Goal: Task Accomplishment & Management: Use online tool/utility

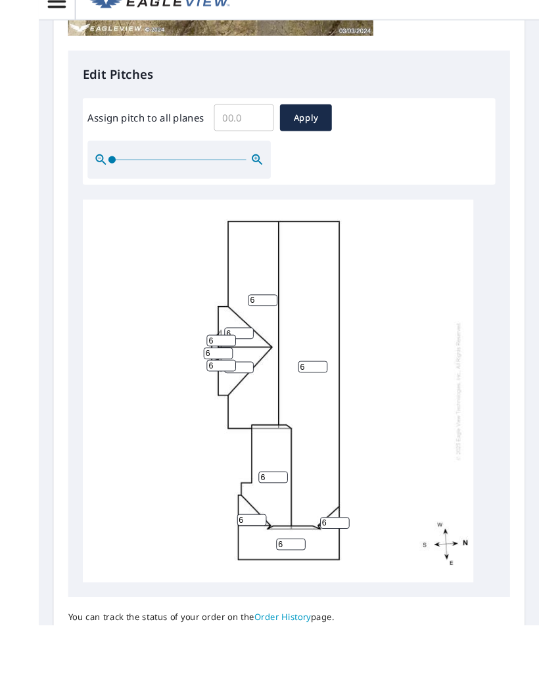
scroll to position [47, 0]
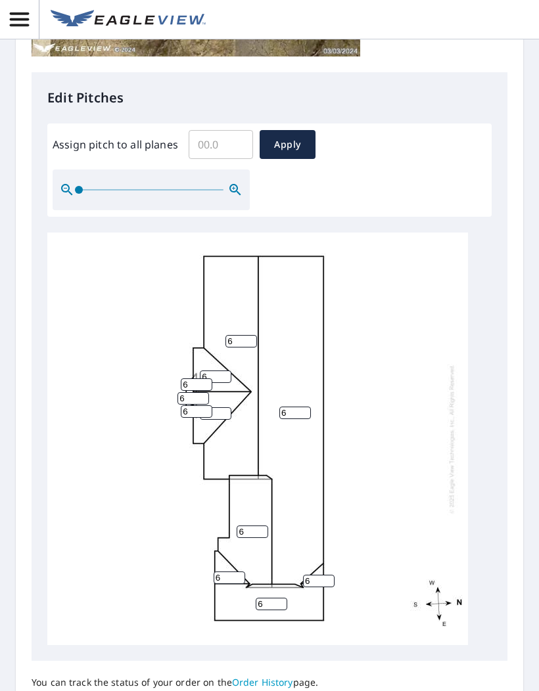
click at [247, 335] on input "6" at bounding box center [241, 341] width 32 height 12
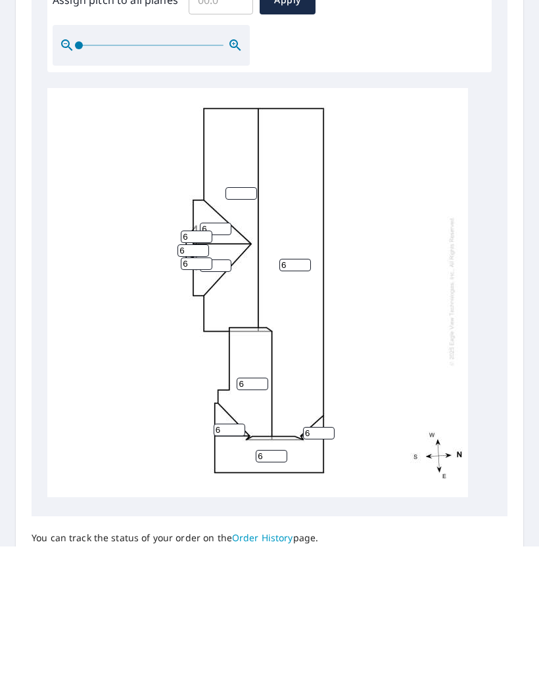
scroll to position [3, 0]
click at [218, 367] on input "6" at bounding box center [216, 373] width 32 height 12
click at [199, 375] on input "6" at bounding box center [197, 381] width 32 height 12
click at [193, 389] on input "6" at bounding box center [193, 395] width 32 height 12
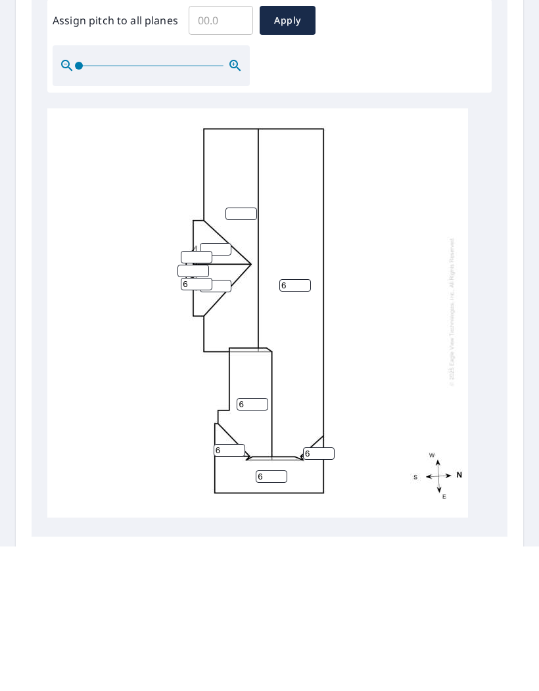
scroll to position [463, 0]
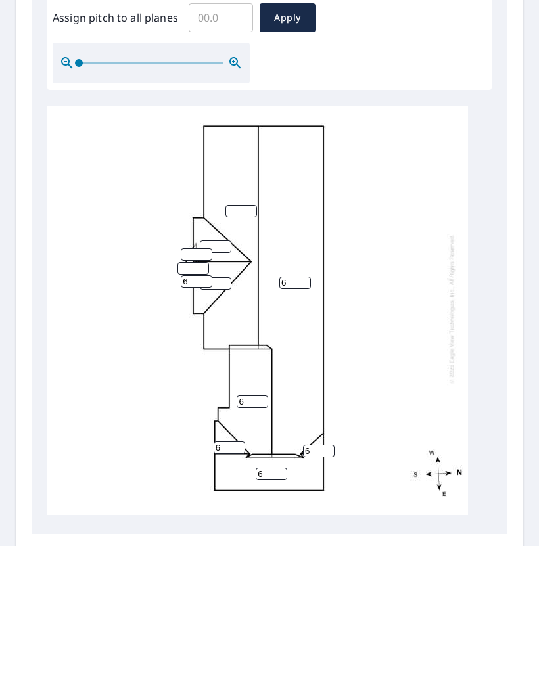
click at [202, 420] on input "6" at bounding box center [197, 426] width 32 height 12
click at [226, 422] on input "6" at bounding box center [216, 428] width 32 height 12
click at [297, 421] on input "6" at bounding box center [295, 427] width 32 height 12
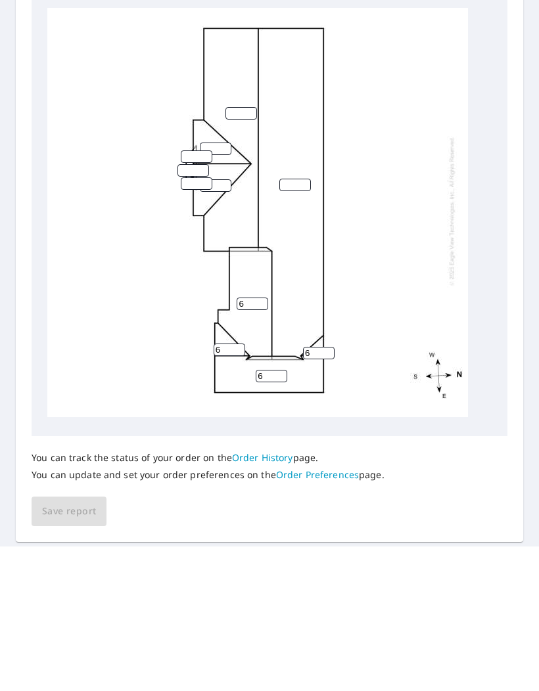
scroll to position [561, 0]
click at [256, 442] on input "6" at bounding box center [253, 448] width 32 height 12
click at [324, 492] on input "6" at bounding box center [319, 498] width 32 height 12
click at [327, 492] on input "6" at bounding box center [319, 498] width 32 height 12
click at [235, 488] on input "6" at bounding box center [230, 494] width 32 height 12
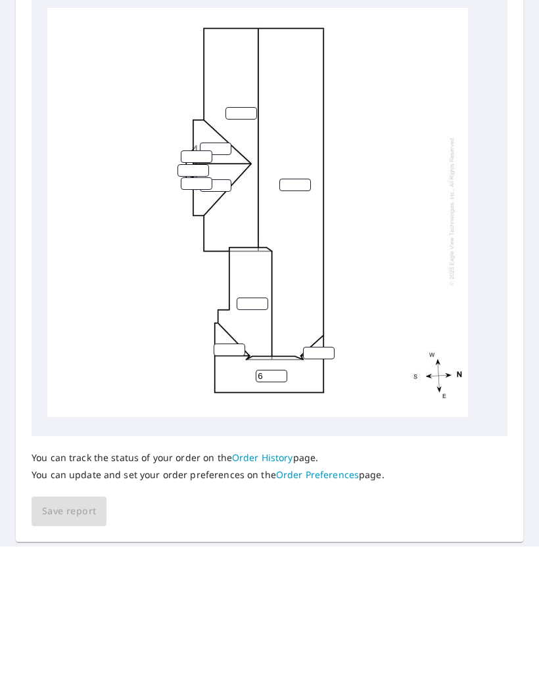
click at [282, 515] on input "6" at bounding box center [272, 521] width 32 height 12
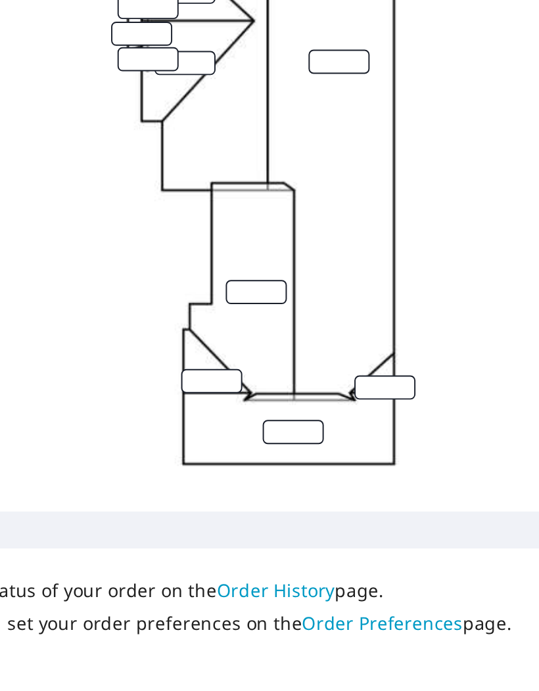
scroll to position [546, 0]
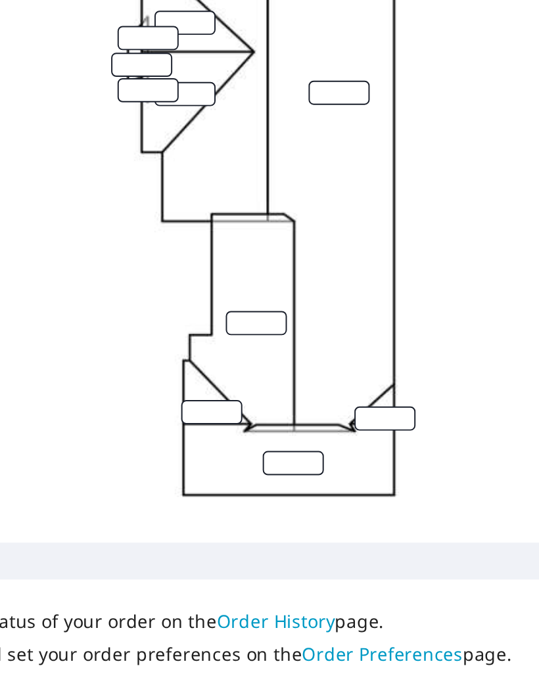
click at [184, 165] on div at bounding box center [257, 371] width 421 height 413
click at [182, 165] on div at bounding box center [257, 371] width 421 height 413
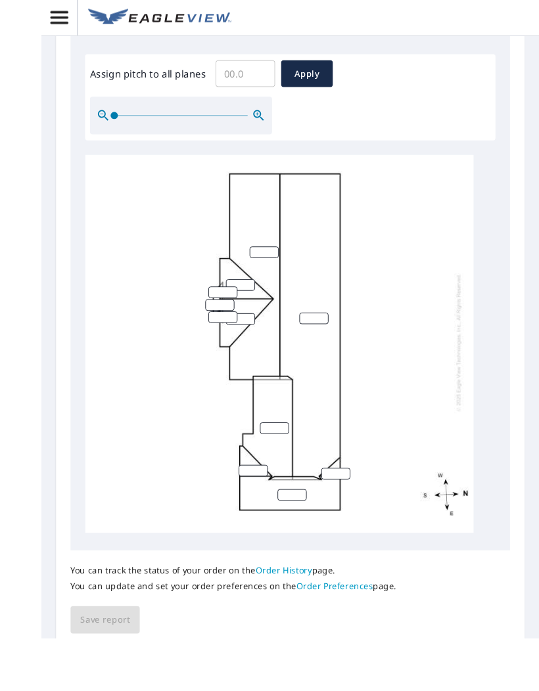
scroll to position [0, 0]
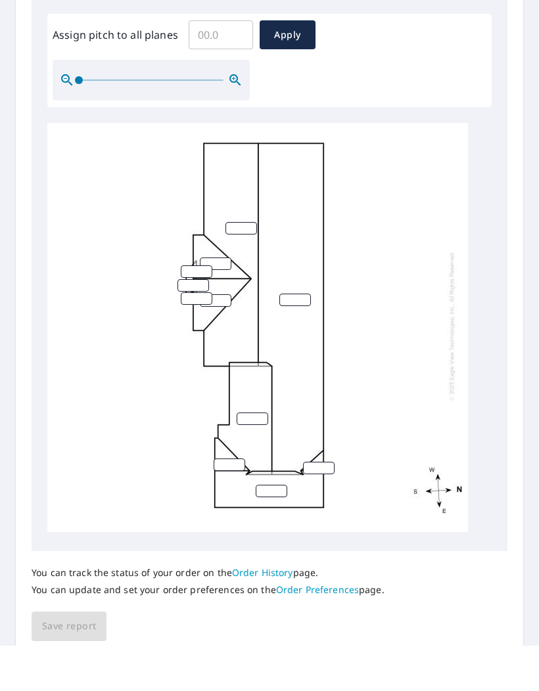
click at [218, 62] on input "Assign pitch to all planes" at bounding box center [221, 80] width 64 height 37
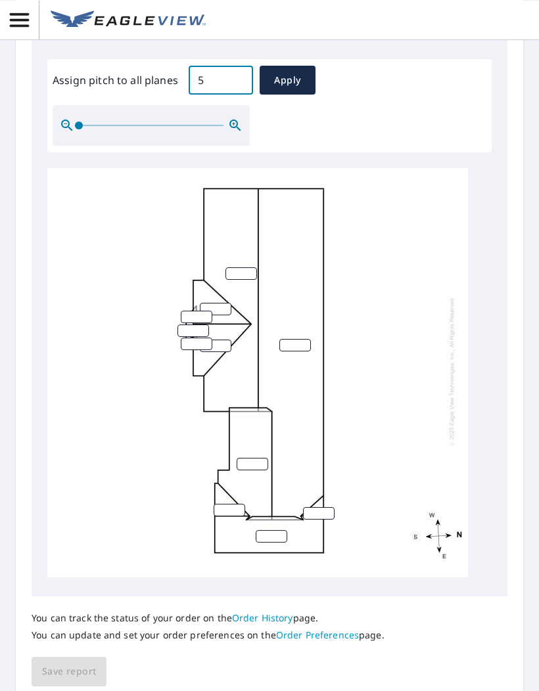
scroll to position [45, 0]
type input "5"
click at [297, 72] on span "Apply" at bounding box center [287, 80] width 35 height 16
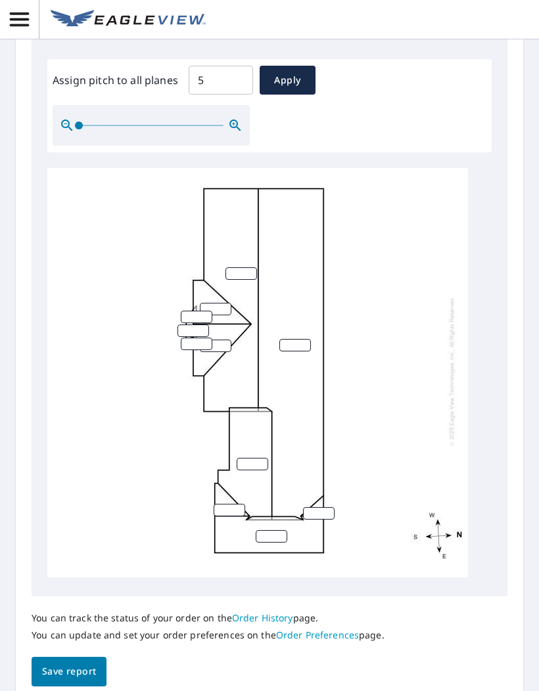
type input "5"
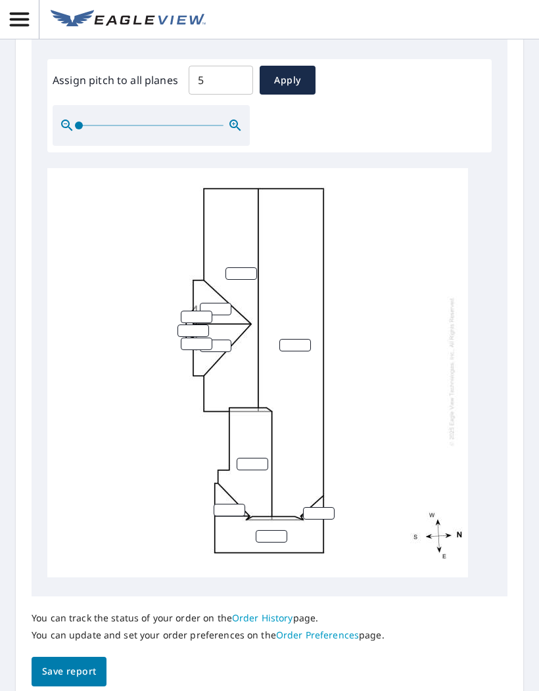
type input "5"
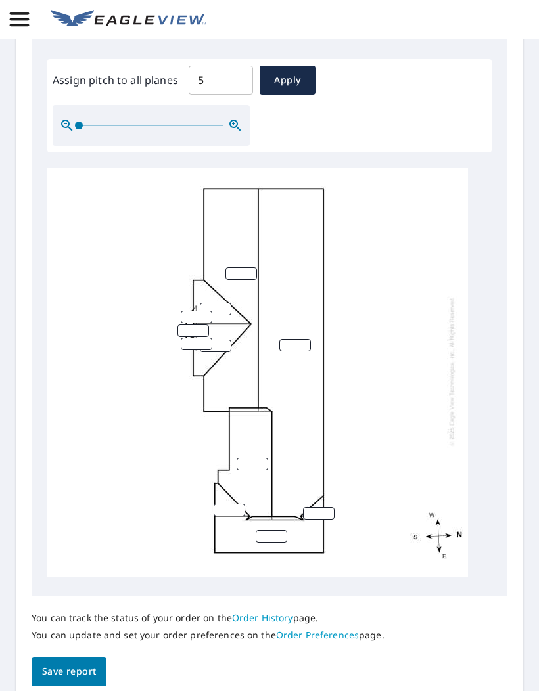
type input "5"
click at [73, 664] on span "Save report" at bounding box center [69, 672] width 54 height 16
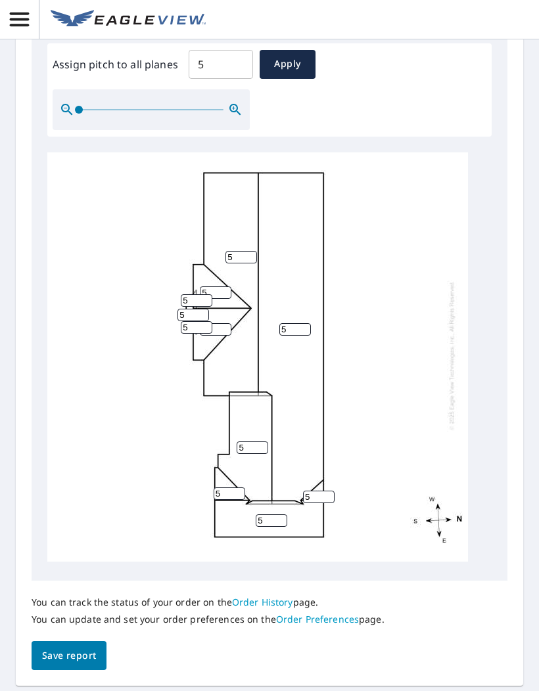
scroll to position [609, 0]
click at [80, 649] on span "Save report" at bounding box center [69, 657] width 54 height 16
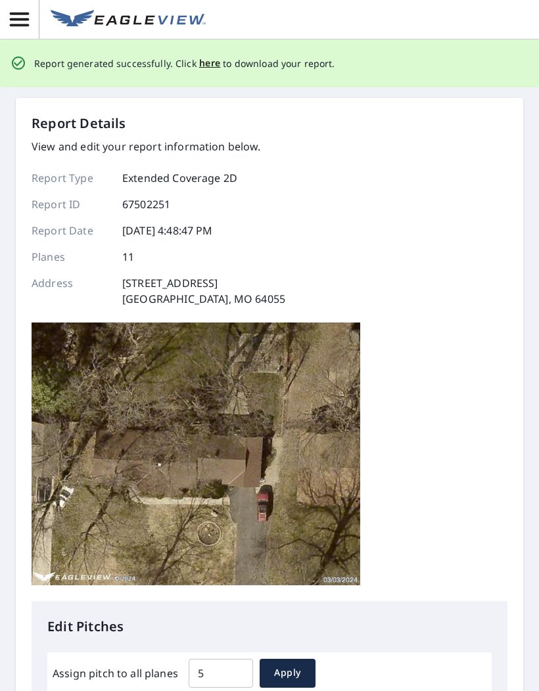
scroll to position [0, 0]
click at [210, 55] on span "here" at bounding box center [210, 63] width 22 height 16
click at [207, 55] on span "here" at bounding box center [210, 63] width 22 height 16
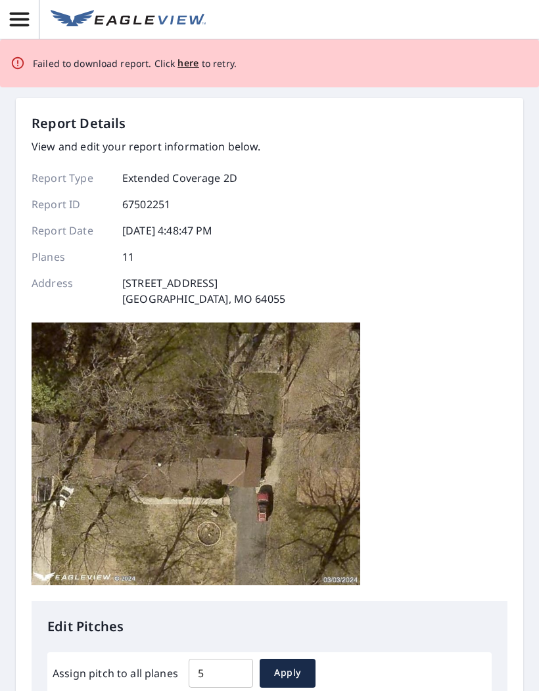
click at [187, 55] on span "here" at bounding box center [188, 63] width 22 height 16
click at [188, 55] on span "here" at bounding box center [188, 63] width 22 height 16
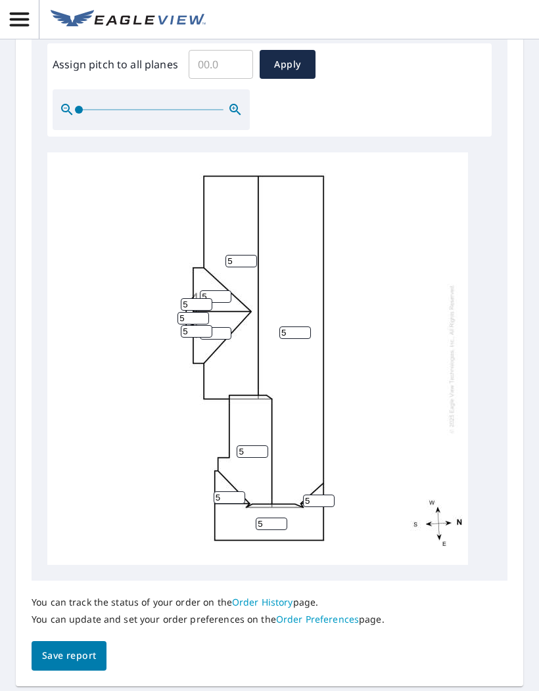
scroll to position [47, 0]
click at [82, 648] on span "Save report" at bounding box center [69, 656] width 54 height 16
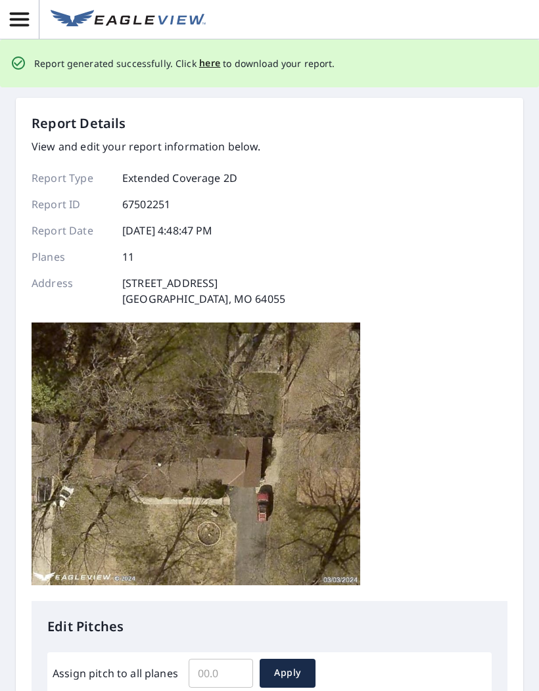
scroll to position [0, 0]
click at [208, 55] on span "here" at bounding box center [210, 63] width 22 height 16
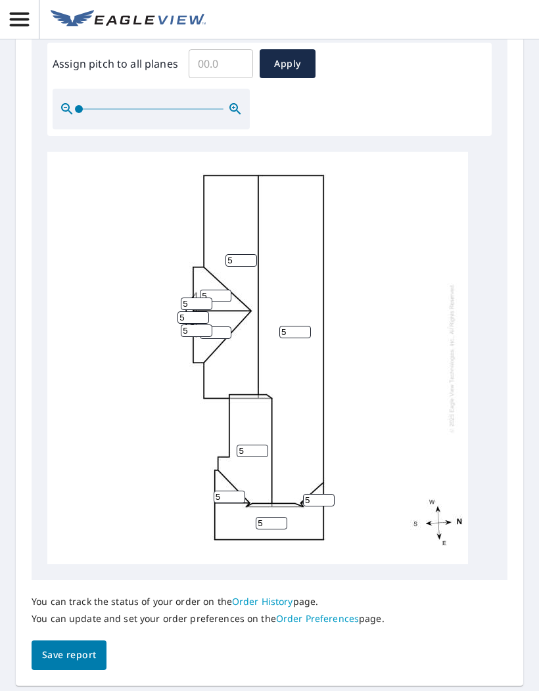
scroll to position [561, 0]
click at [65, 641] on button "Save report" at bounding box center [69, 656] width 75 height 30
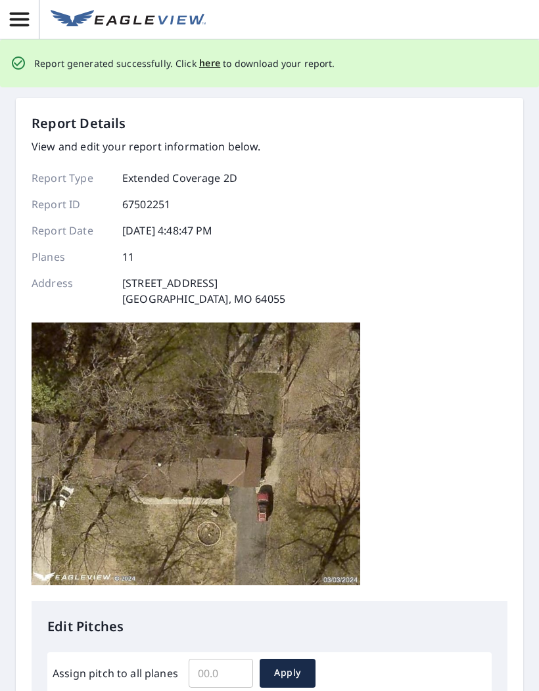
scroll to position [0, 0]
click at [207, 62] on span "here" at bounding box center [210, 63] width 22 height 16
click at [208, 61] on span "here" at bounding box center [210, 63] width 22 height 16
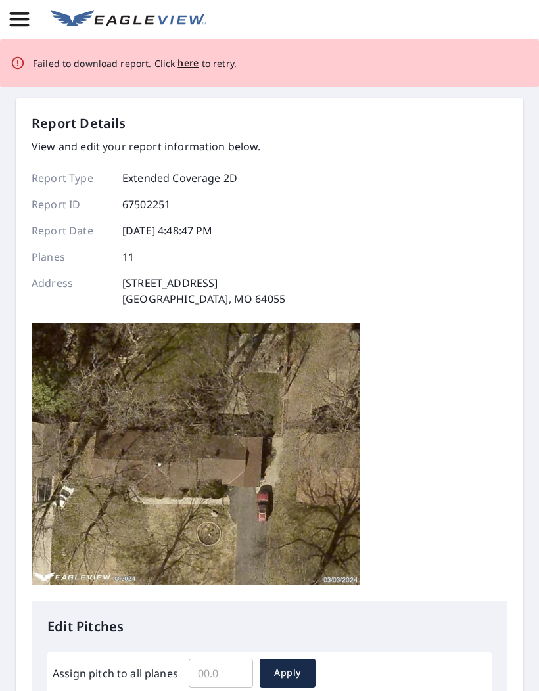
click at [185, 63] on span "here" at bounding box center [188, 63] width 22 height 16
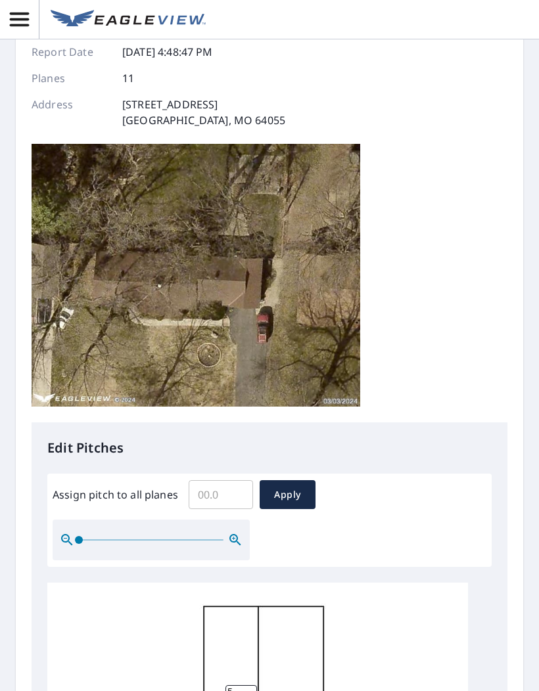
scroll to position [135, 0]
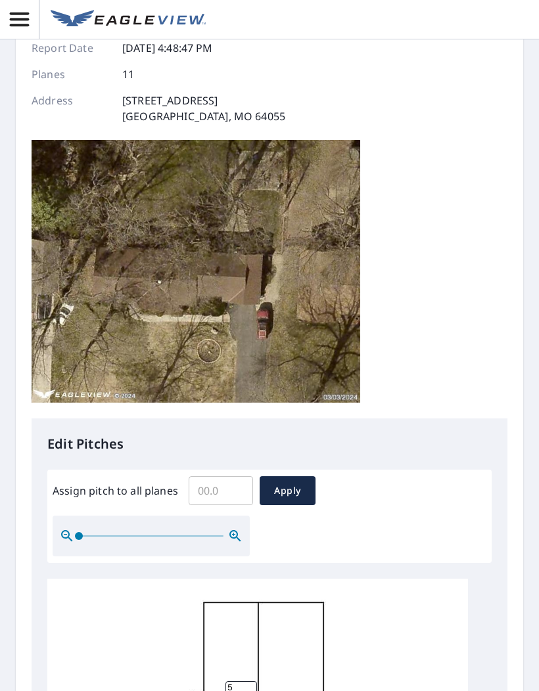
click at [24, 16] on icon "button" at bounding box center [19, 19] width 23 height 23
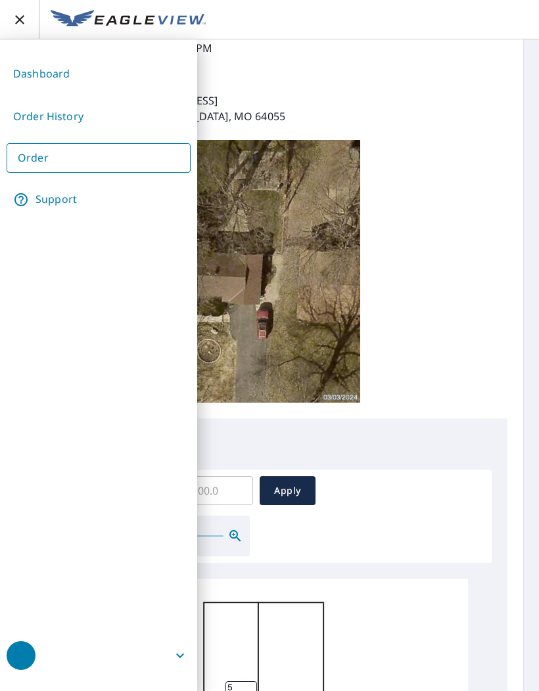
click at [69, 76] on link "Dashboard" at bounding box center [99, 74] width 184 height 32
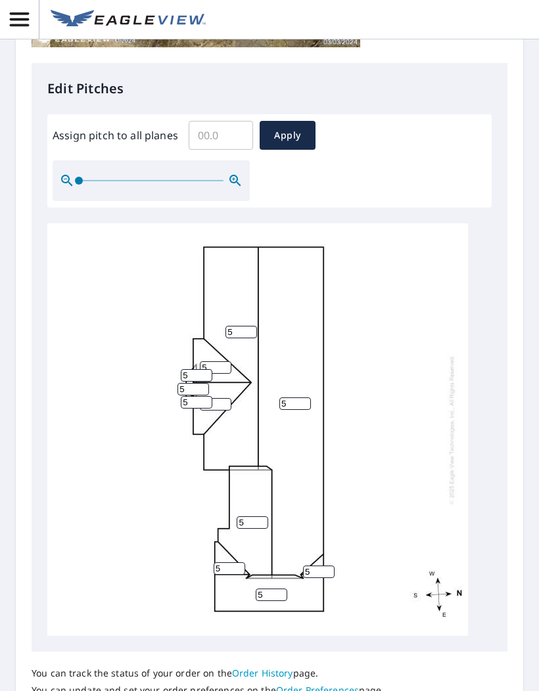
scroll to position [490, 0]
click at [226, 139] on input "Assign pitch to all planes" at bounding box center [221, 136] width 64 height 37
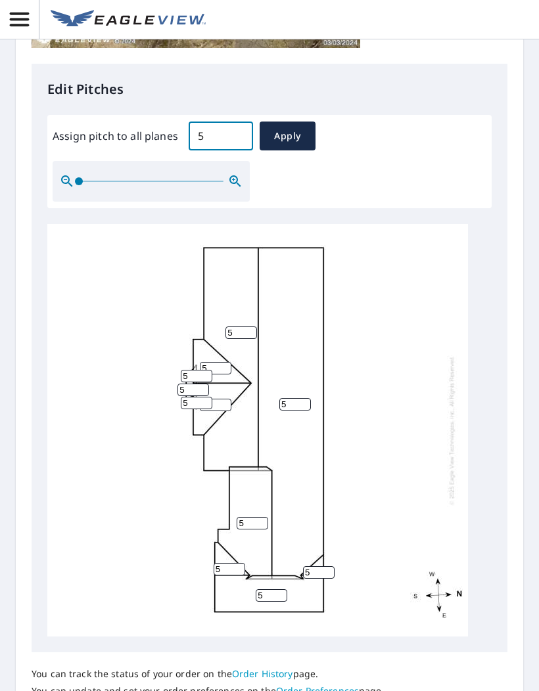
type input "5"
click at [292, 136] on span "Apply" at bounding box center [287, 136] width 35 height 16
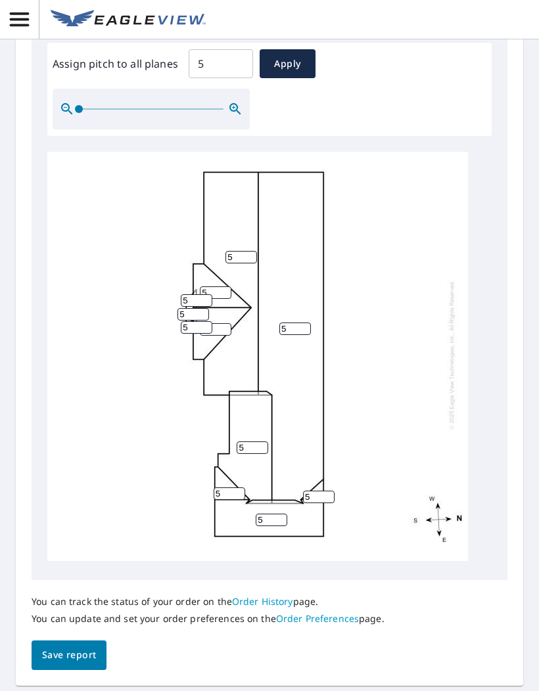
scroll to position [561, 0]
click at [83, 648] on span "Save report" at bounding box center [69, 656] width 54 height 16
